Goal: Check status

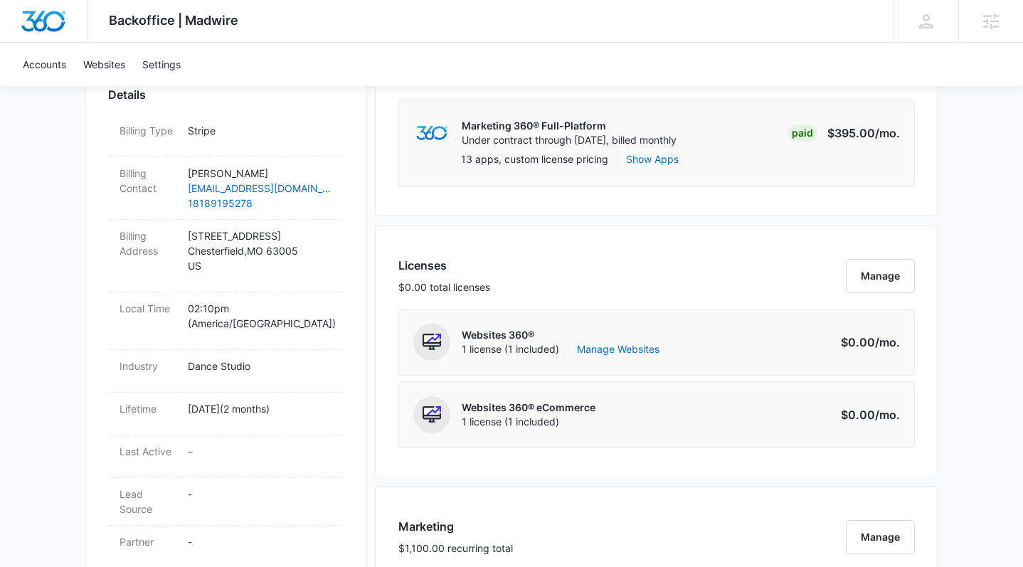
scroll to position [426, 0]
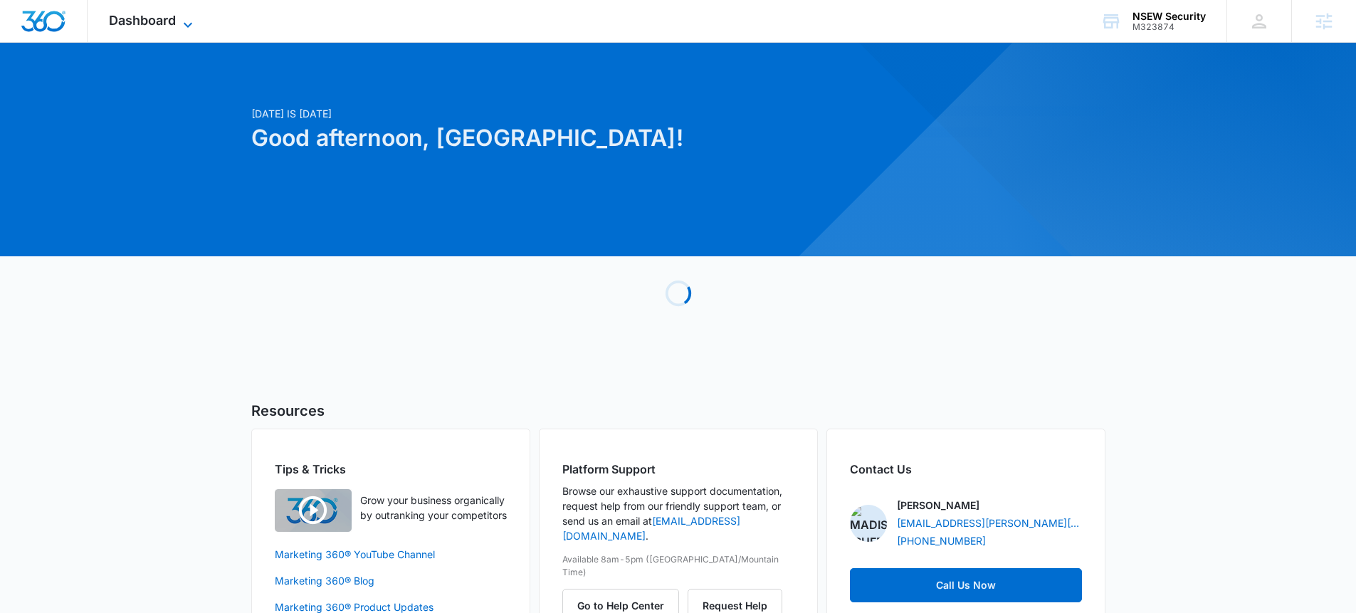
click at [118, 20] on span "Dashboard" at bounding box center [142, 20] width 67 height 15
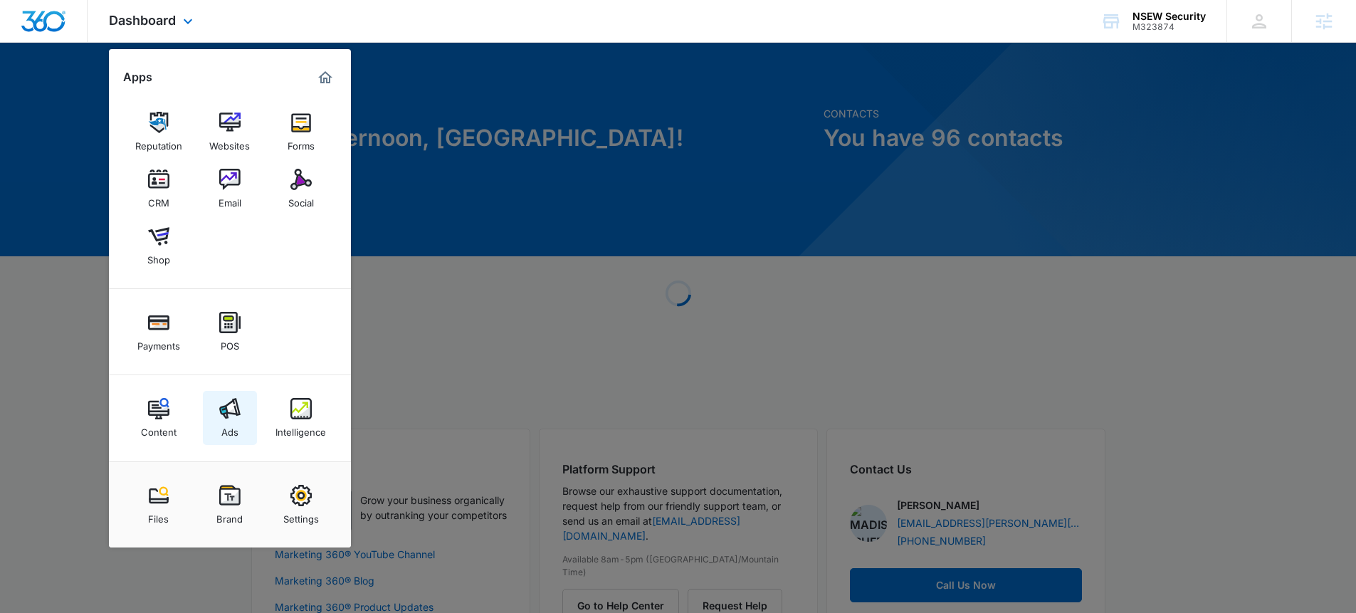
click at [205, 431] on link "Ads" at bounding box center [230, 418] width 54 height 54
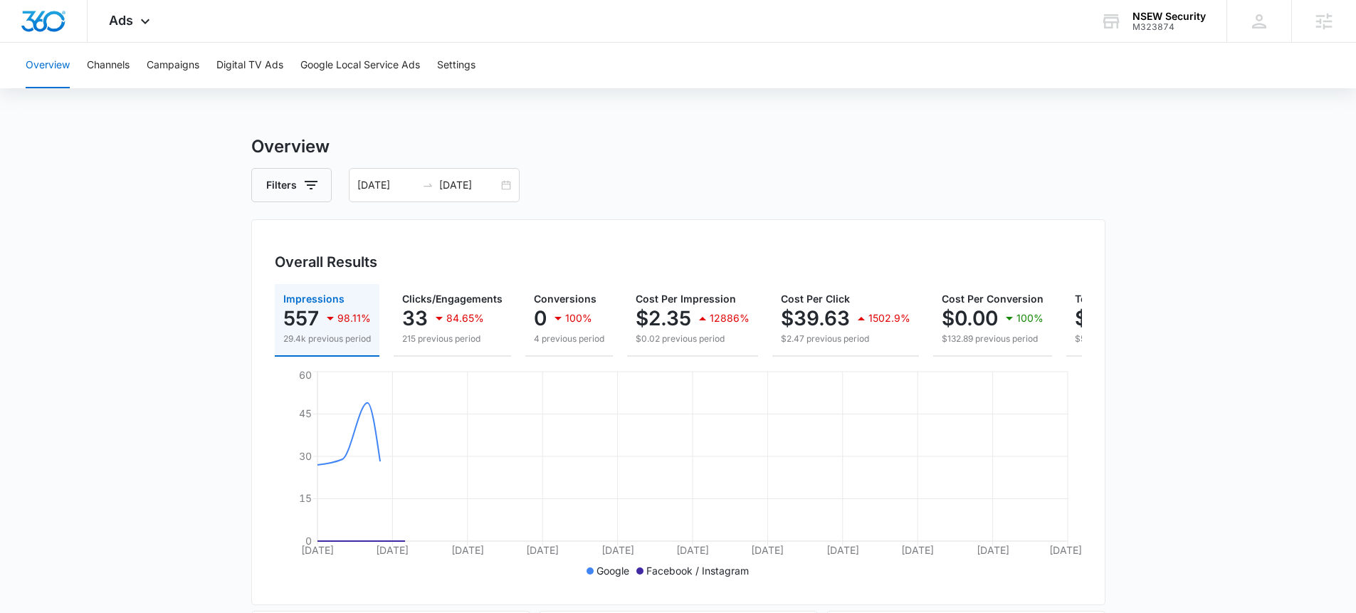
click at [202, 60] on div "Overview Channels Campaigns Digital TV Ads Google Local Service Ads Settings" at bounding box center [678, 66] width 1322 height 46
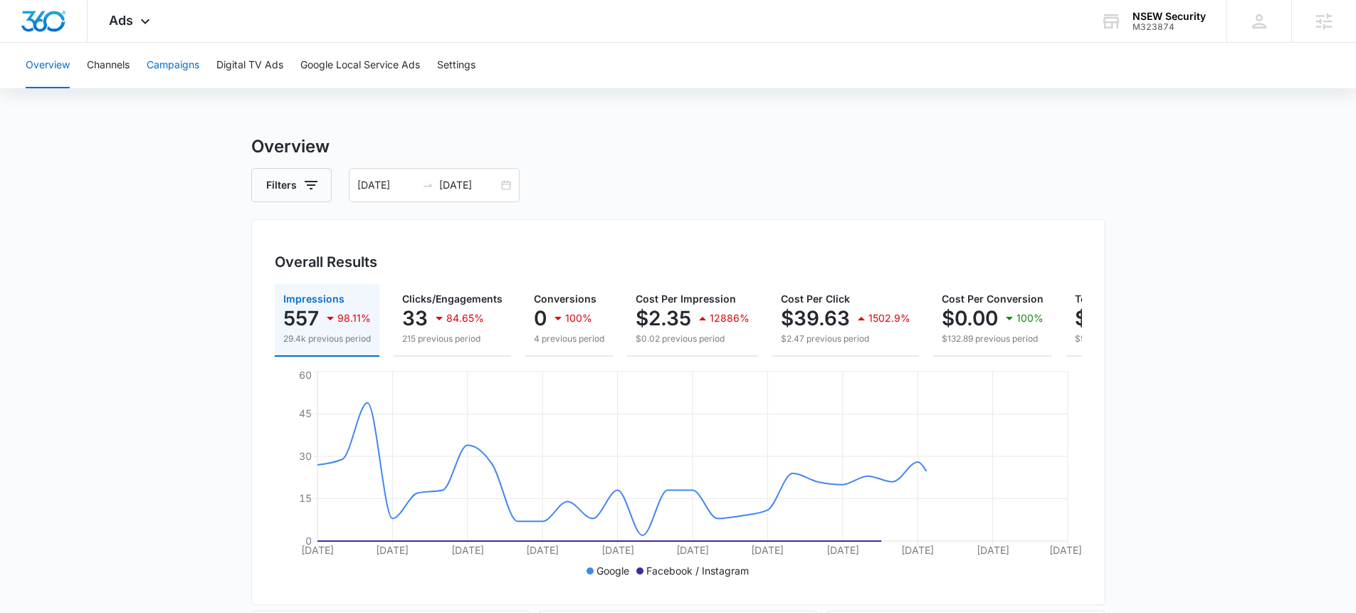
click at [189, 70] on button "Campaigns" at bounding box center [173, 66] width 53 height 46
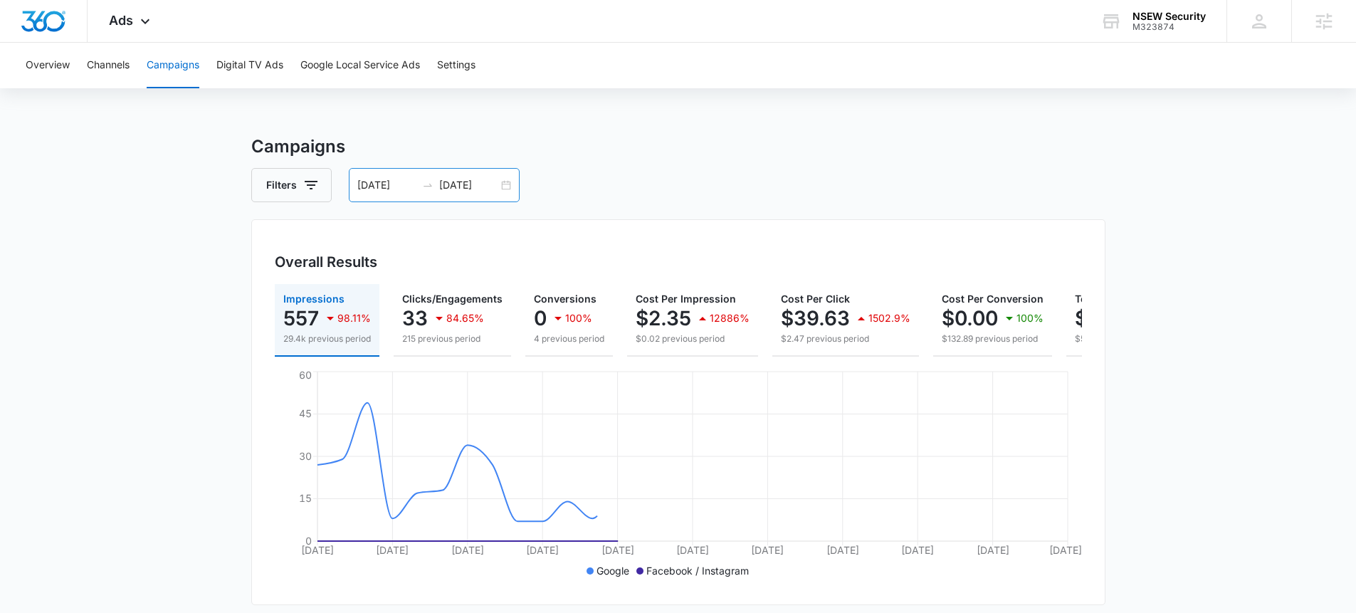
click at [500, 186] on div "[DATE] [DATE]" at bounding box center [434, 185] width 171 height 34
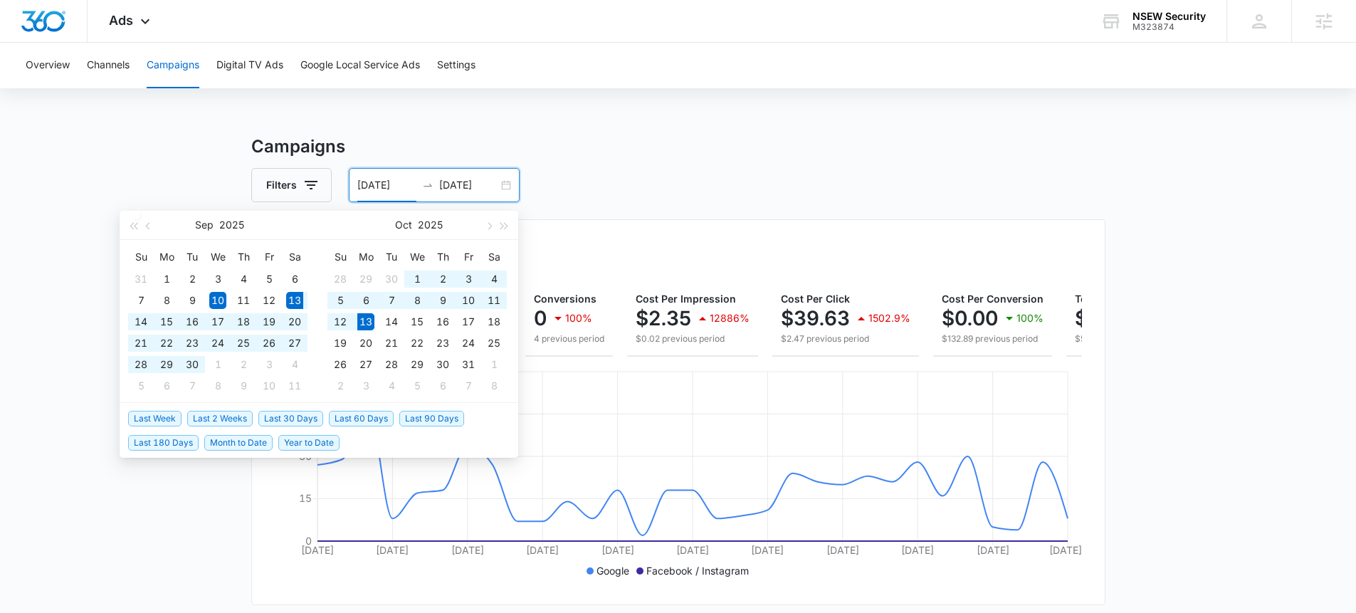
click at [295, 416] on span "Last 30 Days" at bounding box center [290, 419] width 65 height 16
type input "[DATE]"
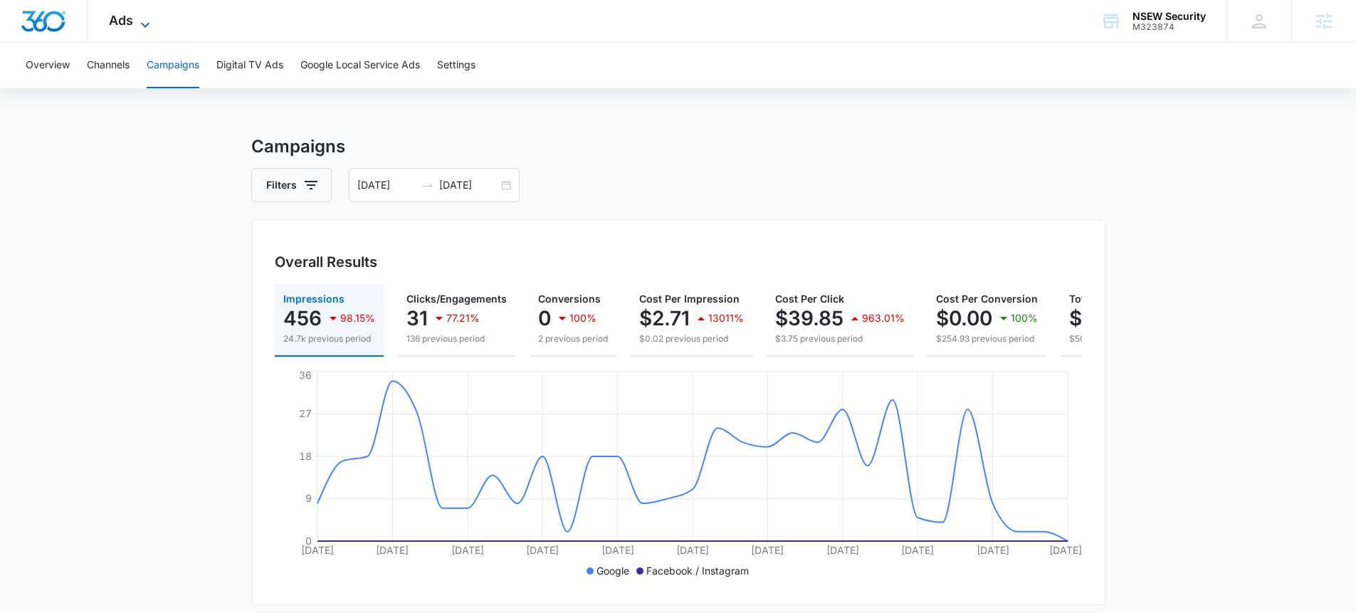
click at [130, 27] on span "Ads" at bounding box center [121, 20] width 24 height 15
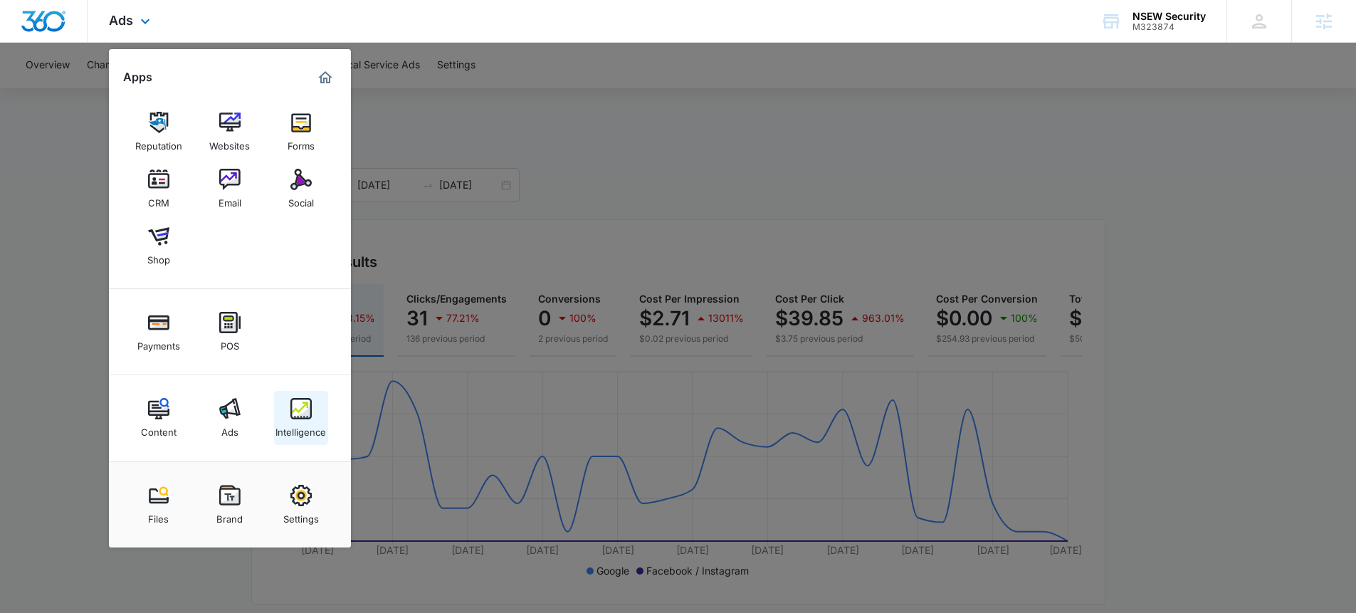
click at [282, 431] on div "Intelligence" at bounding box center [300, 428] width 51 height 19
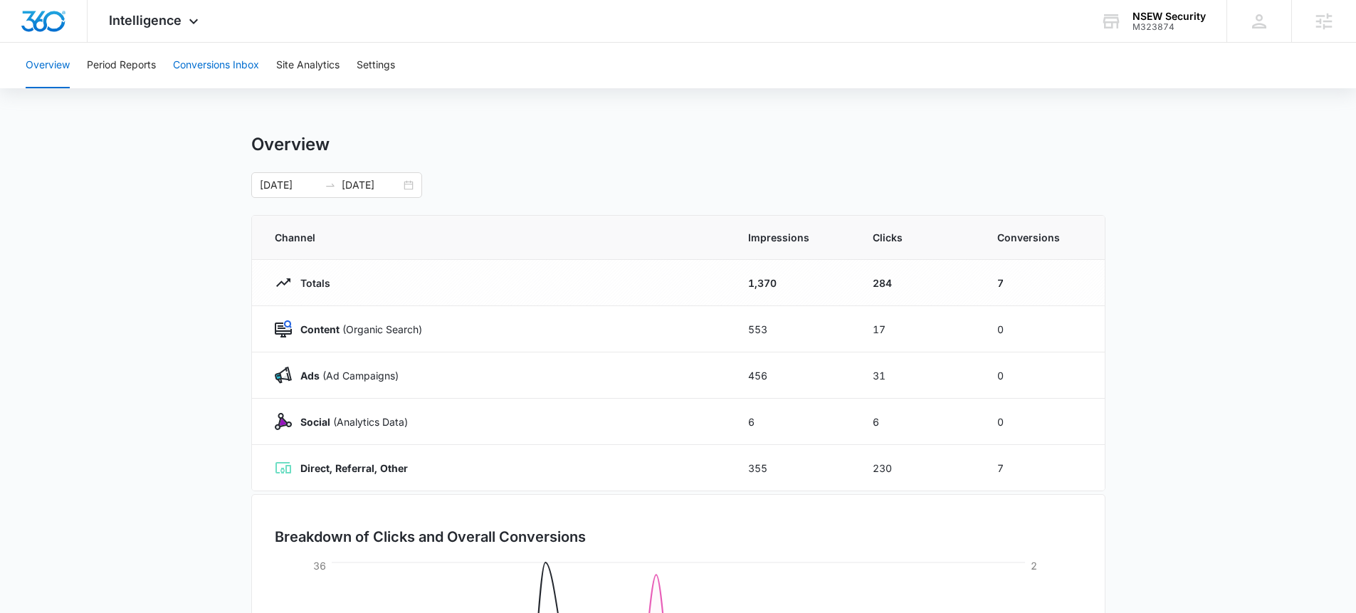
click at [214, 72] on button "Conversions Inbox" at bounding box center [216, 66] width 86 height 46
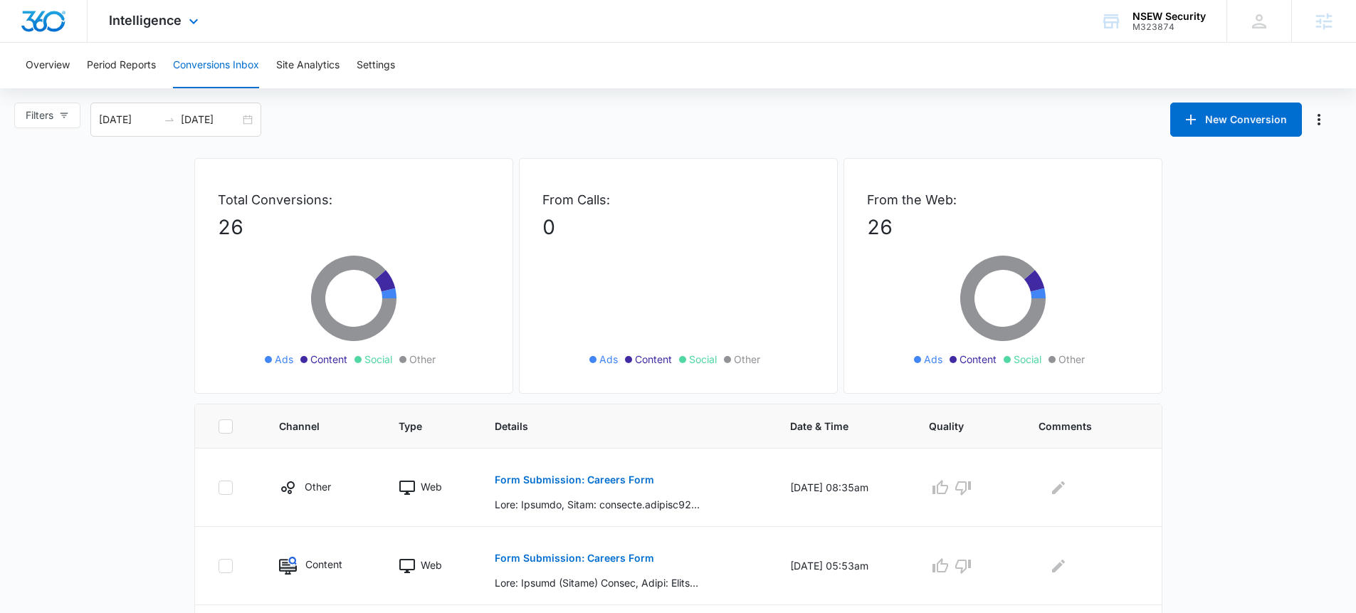
click at [130, 11] on div "Intelligence Apps Reputation Websites Forms CRM Email Social Shop Payments POS …" at bounding box center [156, 21] width 136 height 42
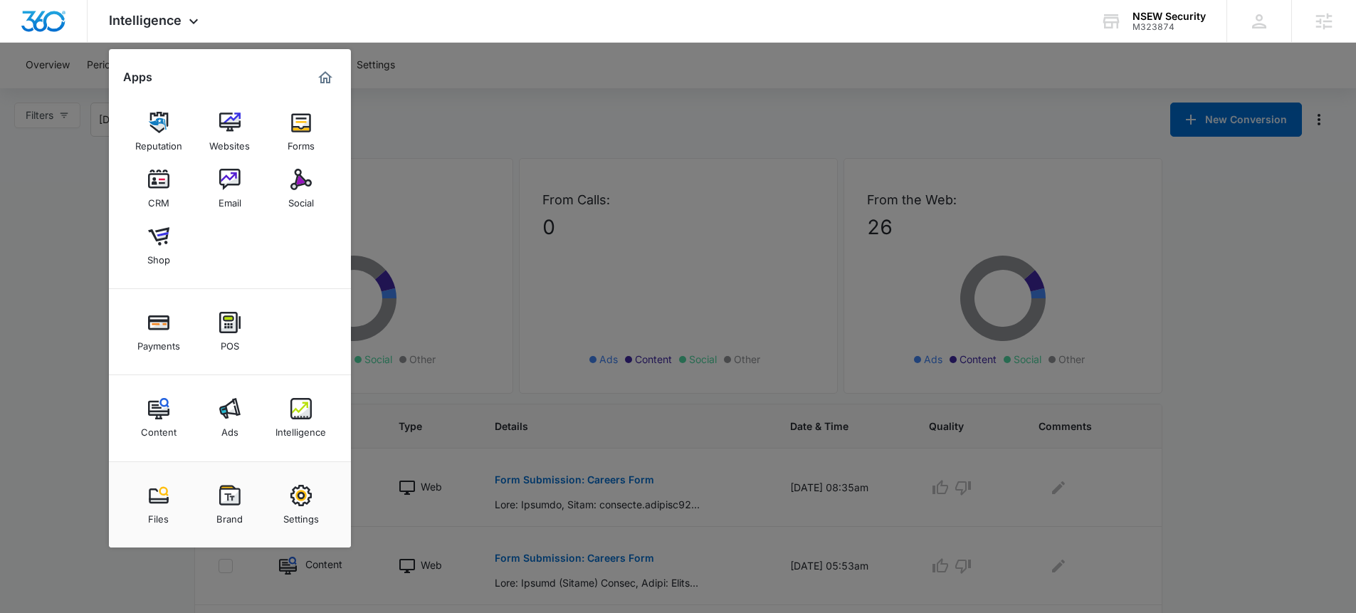
click at [237, 415] on img at bounding box center [229, 408] width 21 height 21
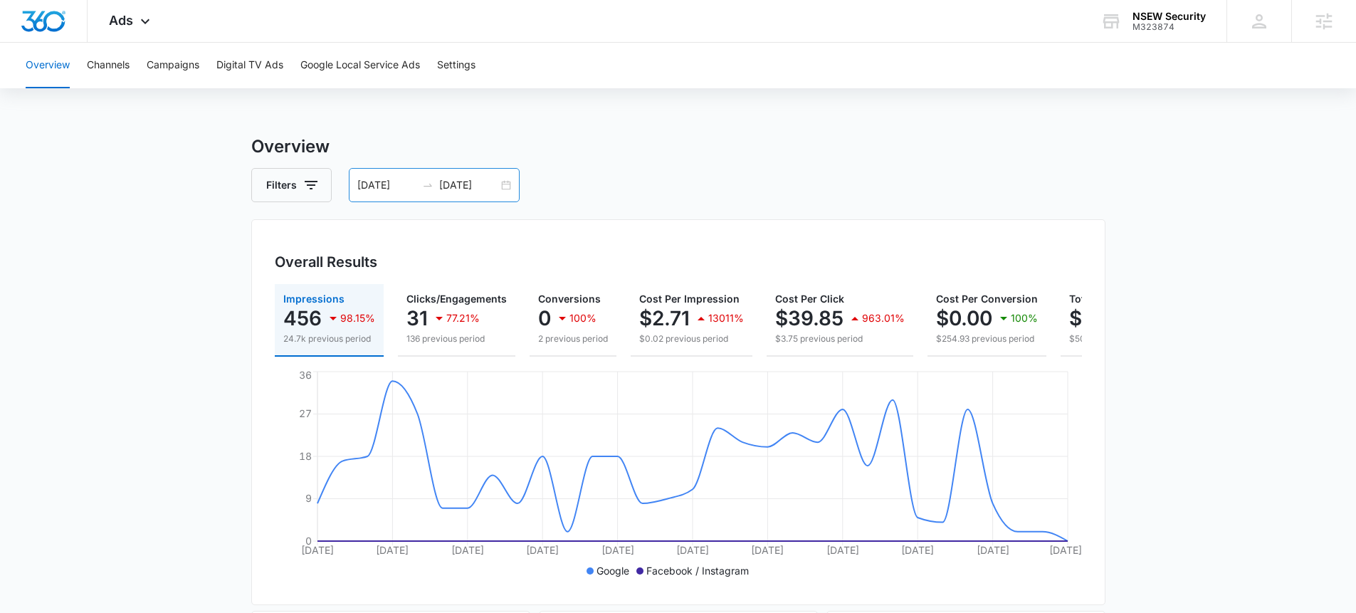
click at [499, 187] on div "[DATE] [DATE]" at bounding box center [434, 185] width 171 height 34
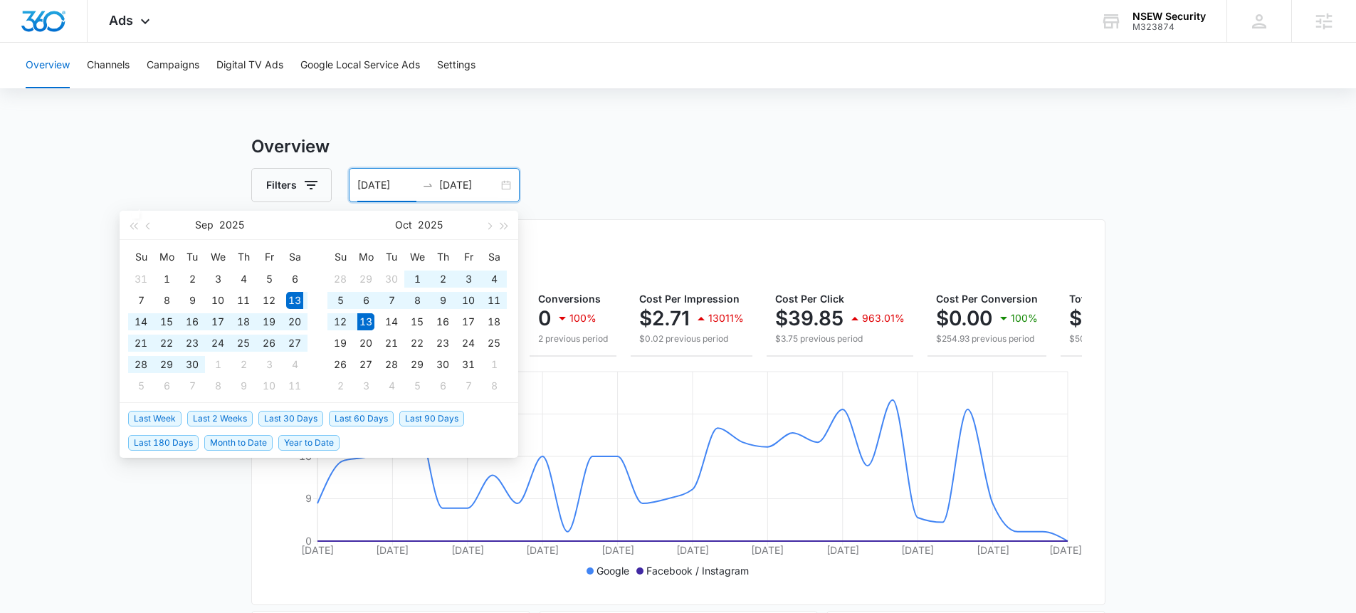
click at [507, 186] on div "[DATE] [DATE]" at bounding box center [434, 185] width 171 height 34
click at [142, 417] on span "Last Week" at bounding box center [154, 419] width 53 height 16
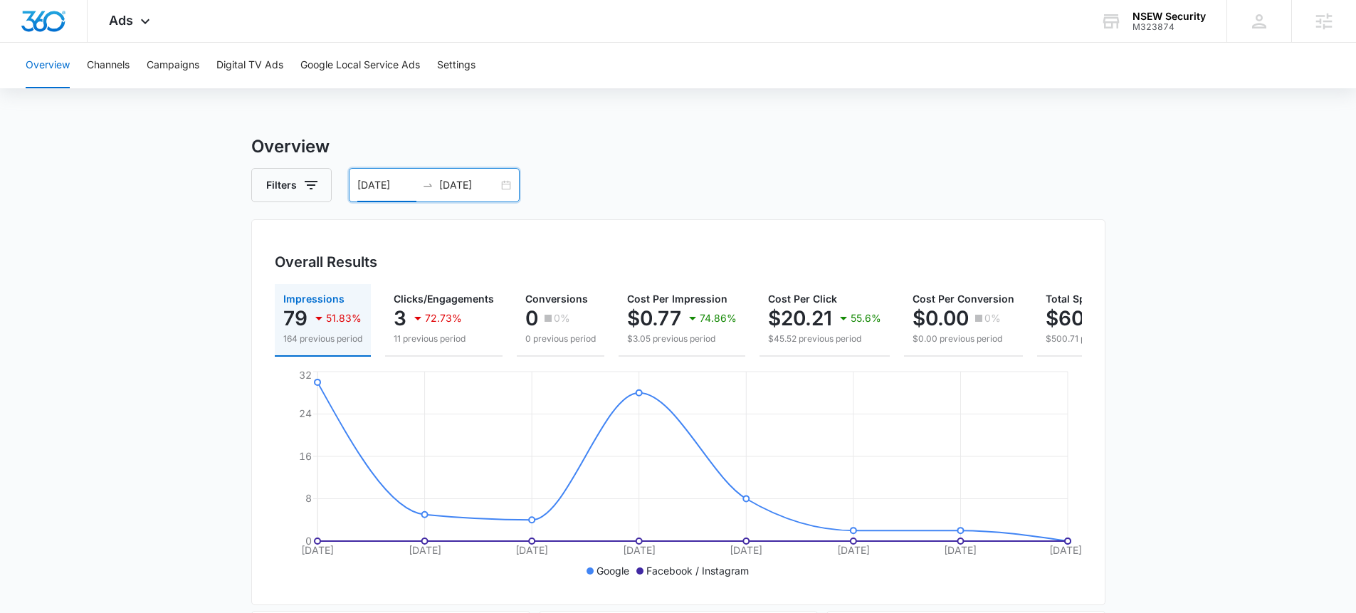
click at [497, 180] on div "[DATE] [DATE]" at bounding box center [434, 185] width 171 height 34
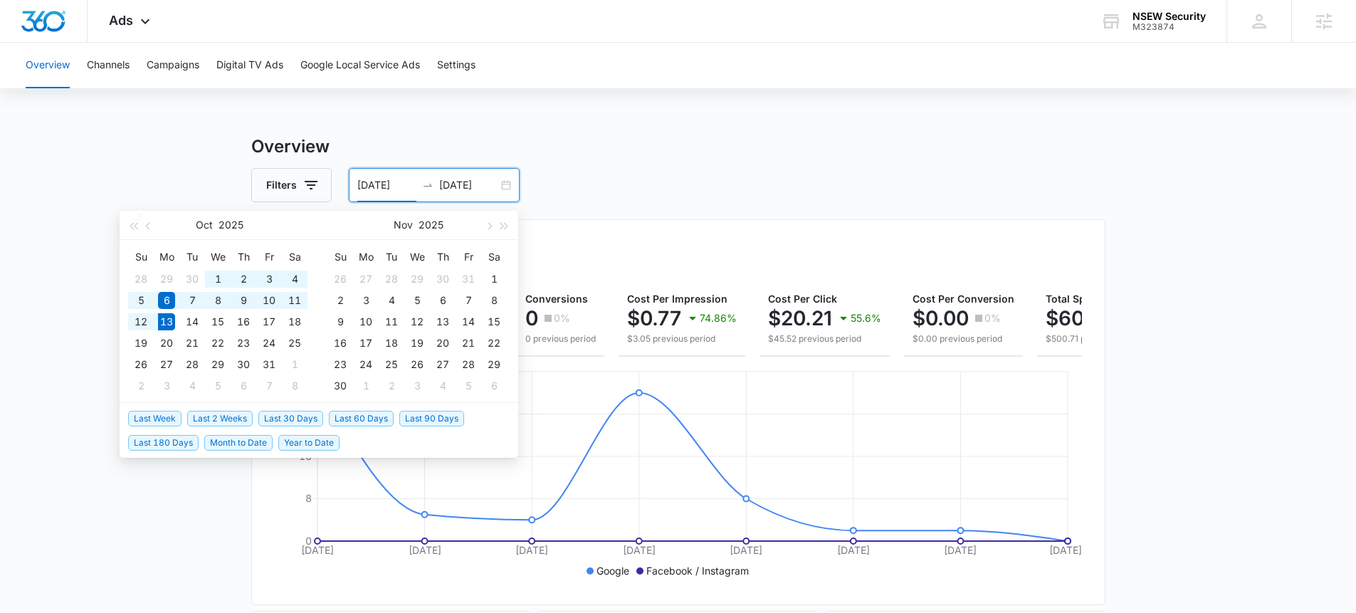
click at [312, 416] on span "Last 30 Days" at bounding box center [290, 419] width 65 height 16
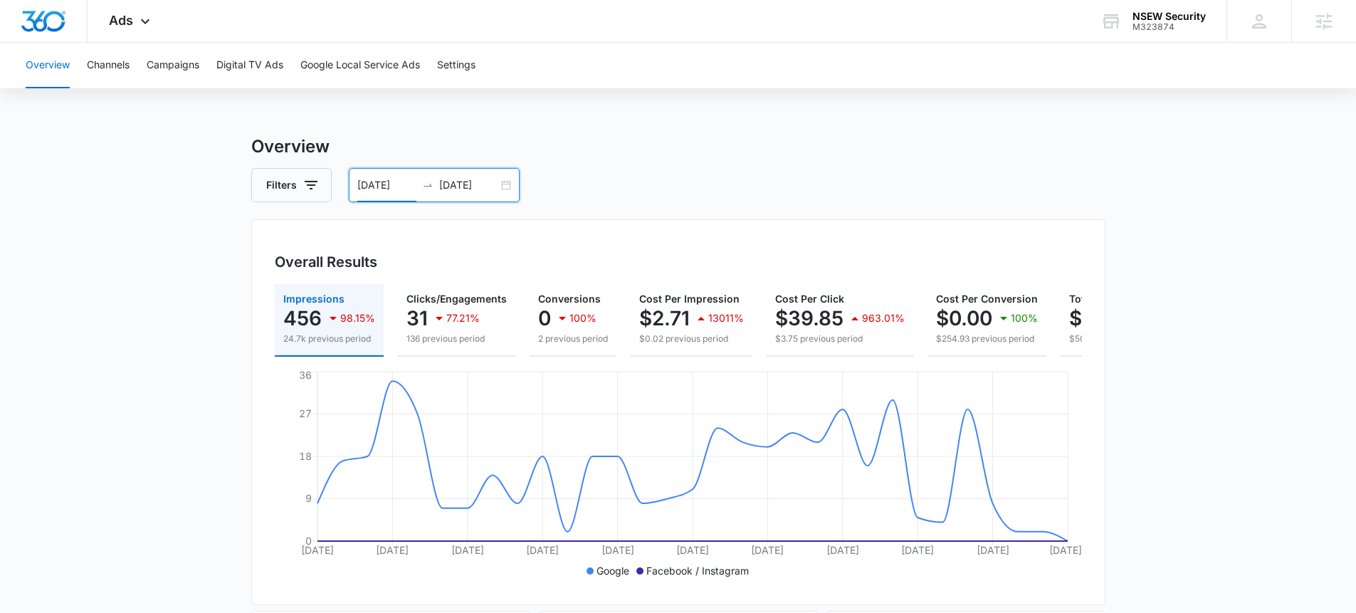
click at [502, 185] on div "[DATE] [DATE]" at bounding box center [434, 185] width 171 height 34
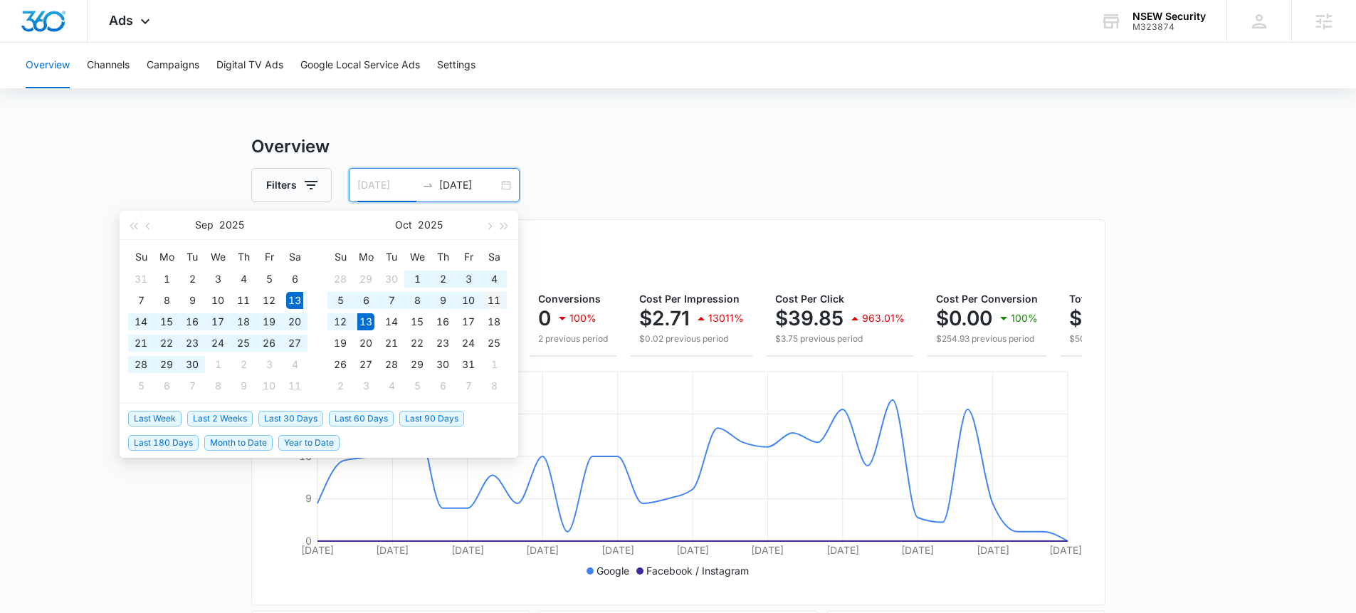
type input "[DATE]"
click at [490, 302] on div "11" at bounding box center [493, 300] width 17 height 17
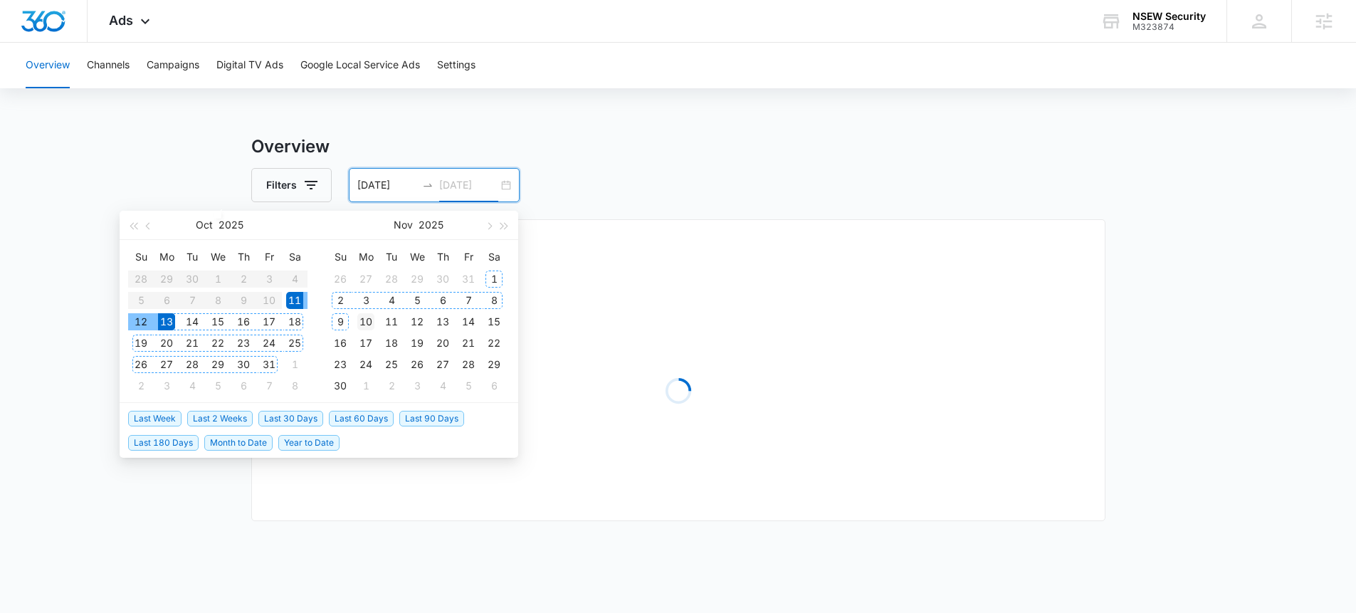
type input "[DATE]"
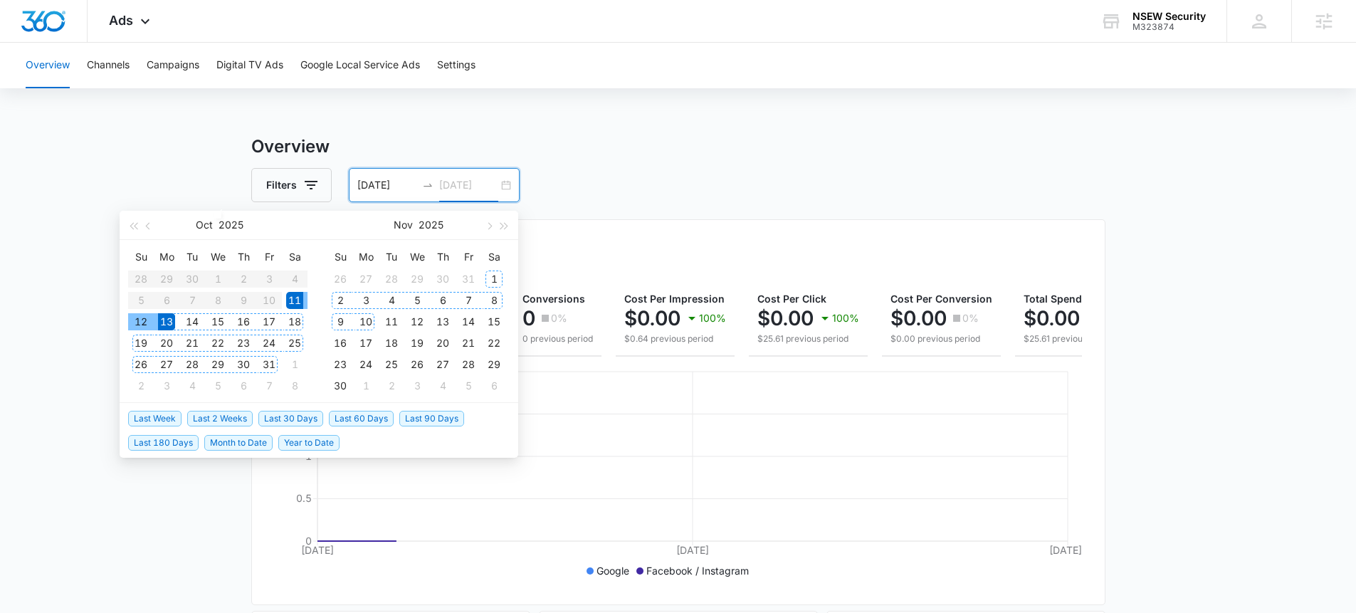
click at [361, 322] on div "10" at bounding box center [365, 321] width 17 height 17
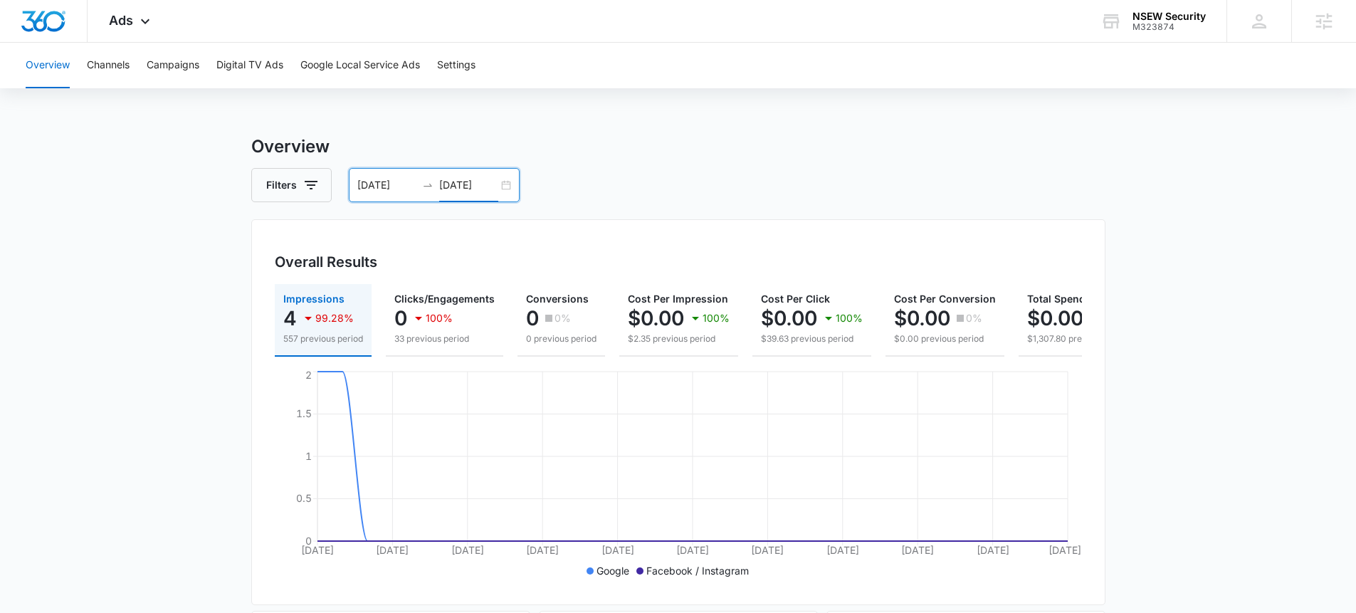
click at [512, 187] on div "[DATE] [DATE]" at bounding box center [434, 185] width 171 height 34
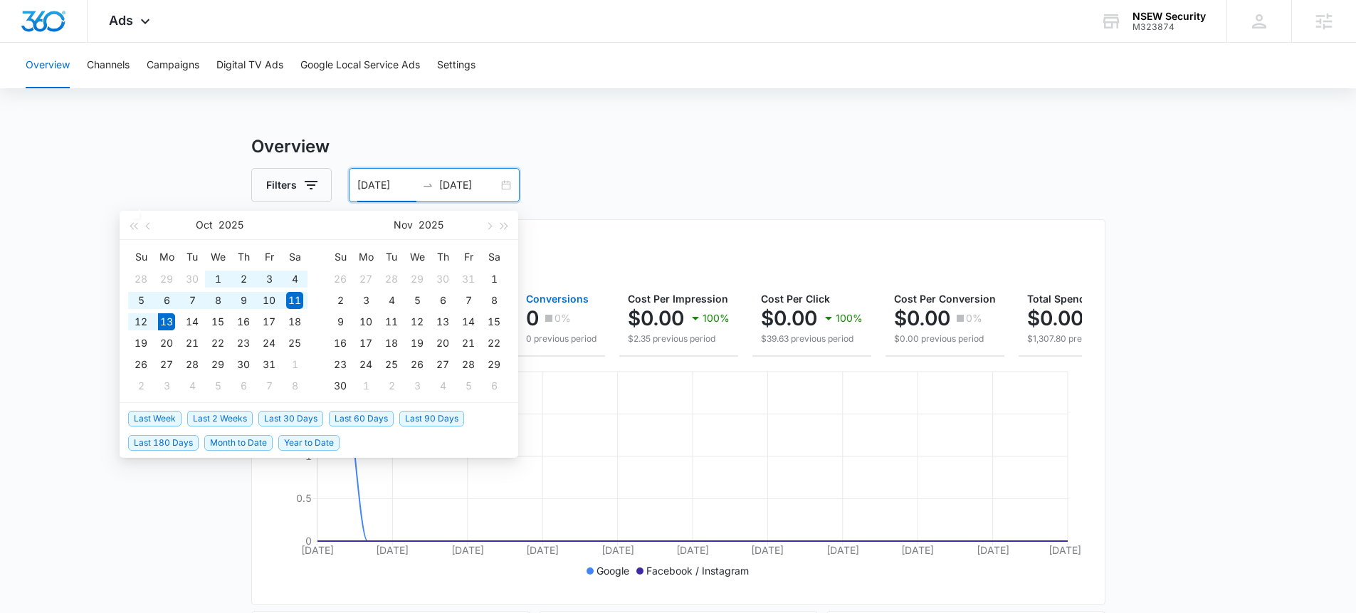
type input "[DATE]"
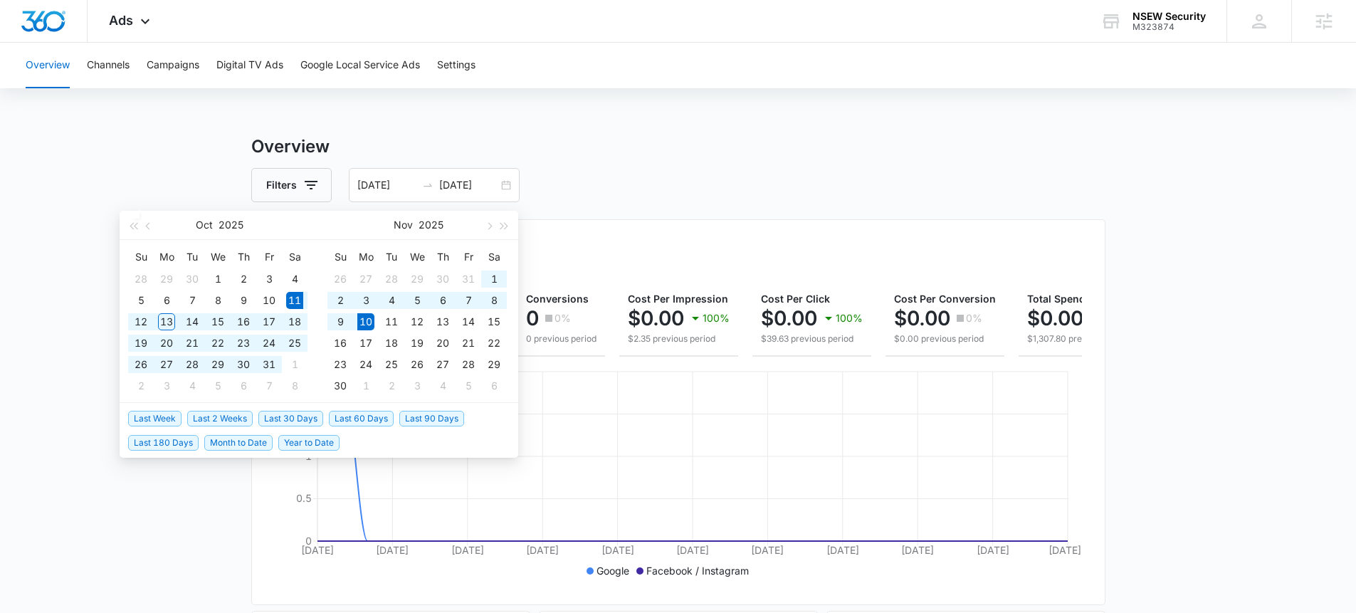
click at [914, 68] on div "Overview Channels Campaigns Digital TV Ads Google Local Service Ads Settings" at bounding box center [678, 66] width 1322 height 46
